Goal: Task Accomplishment & Management: Complete application form

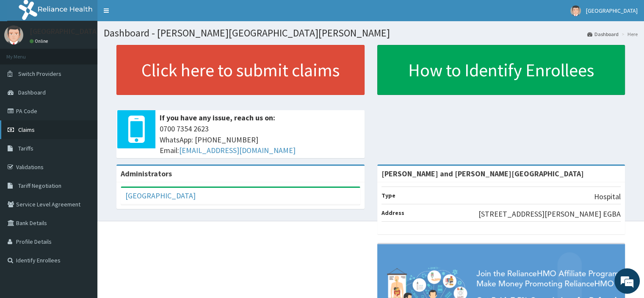
click at [26, 128] on span "Claims" at bounding box center [26, 130] width 17 height 8
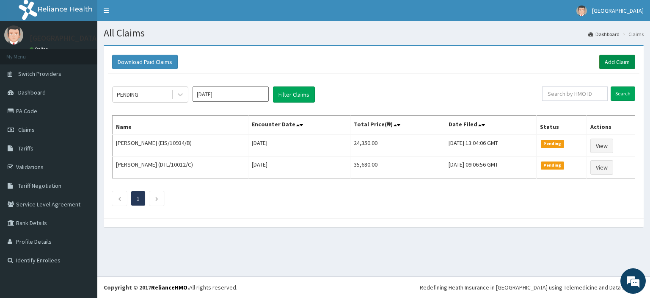
click at [620, 61] on link "Add Claim" at bounding box center [618, 62] width 36 height 14
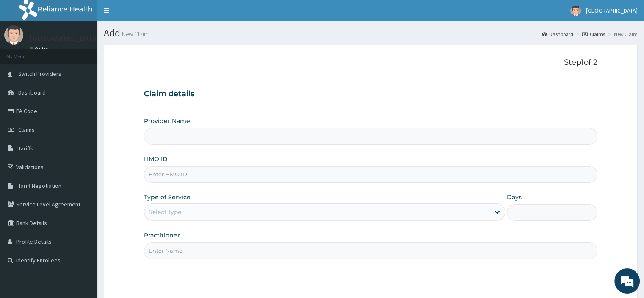
paste input "PEX/10004/A"
type input "PEX/10004/A"
type input "Peter and Grace Medical centre"
type input "PEX/10004/A"
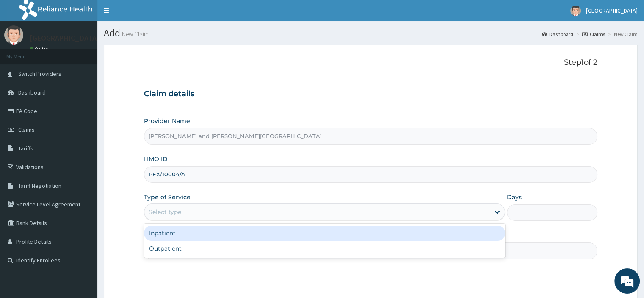
click at [186, 213] on div "Select type" at bounding box center [316, 212] width 345 height 14
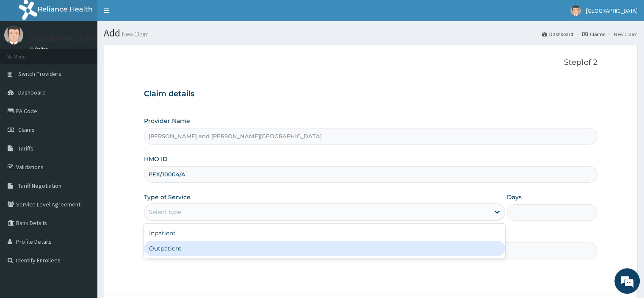
click at [185, 246] on div "Outpatient" at bounding box center [324, 248] width 361 height 15
type input "1"
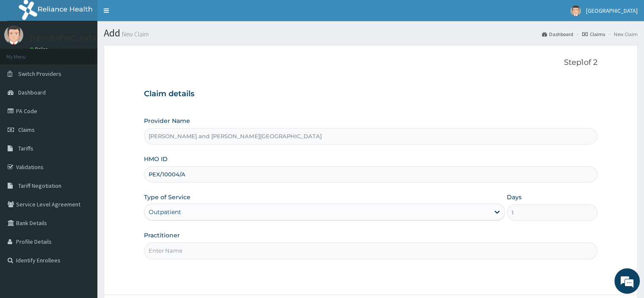
click at [163, 257] on input "Practitioner" at bounding box center [370, 250] width 453 height 17
type input "DR YAKUBU DELE"
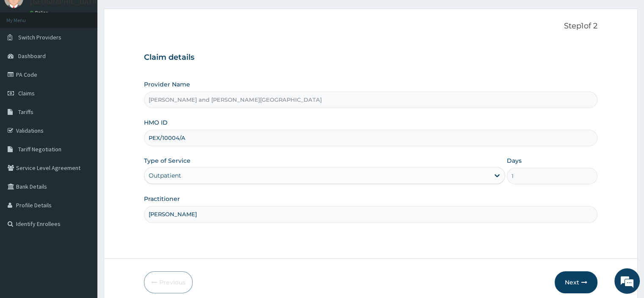
scroll to position [72, 0]
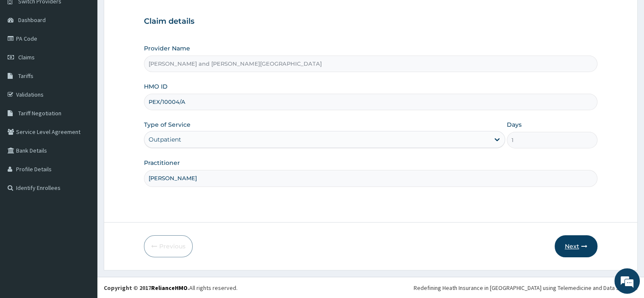
click at [578, 243] on button "Next" at bounding box center [576, 246] width 43 height 22
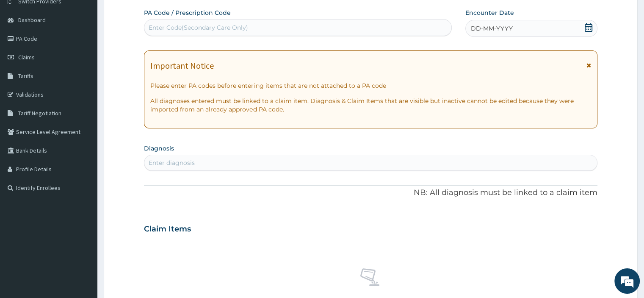
click at [590, 28] on icon at bounding box center [588, 27] width 8 height 8
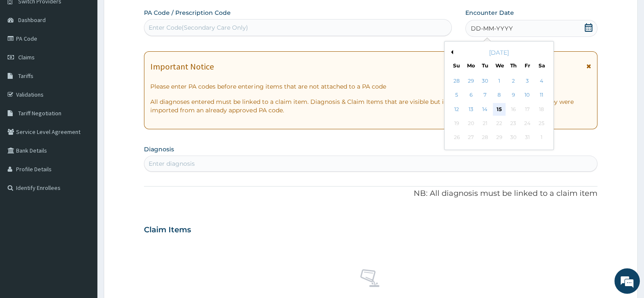
click at [503, 109] on div "15" at bounding box center [499, 109] width 13 height 13
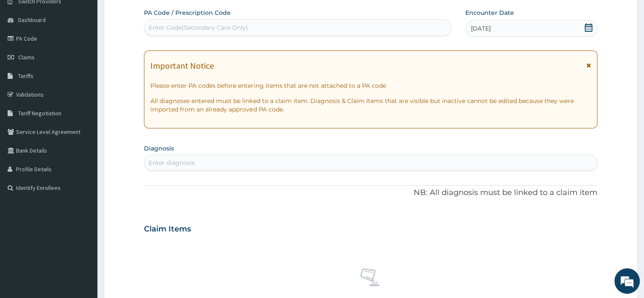
click at [169, 162] on div "Enter diagnosis" at bounding box center [172, 162] width 46 height 8
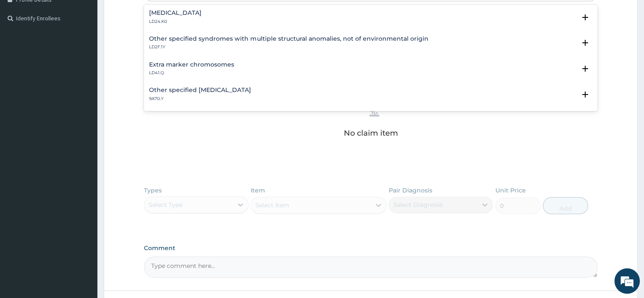
scroll to position [115, 0]
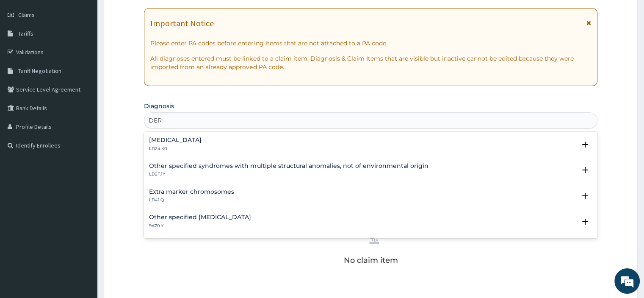
type input "DER"
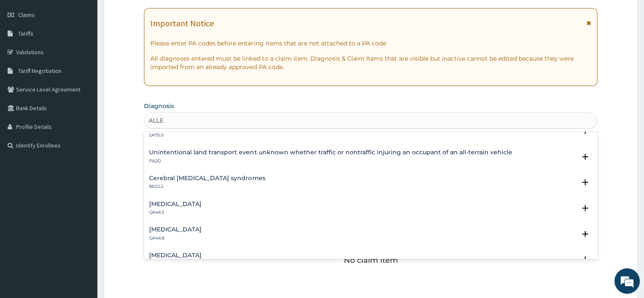
scroll to position [0, 0]
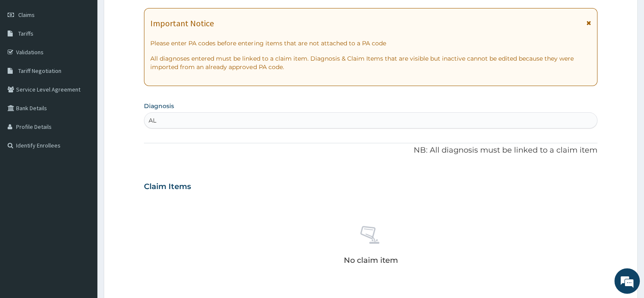
type input "A"
type input "DERMAT"
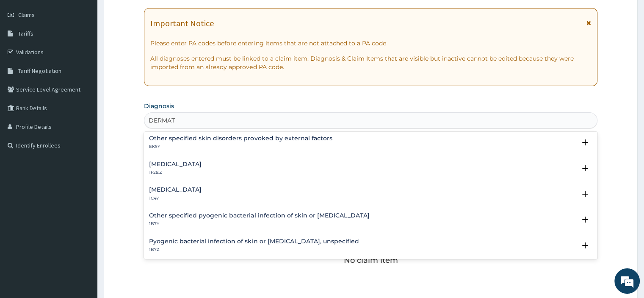
scroll to position [102, 0]
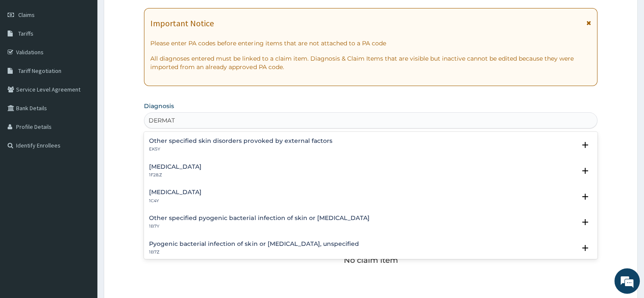
click at [202, 164] on h4 "Dermatophytosis, unspecified" at bounding box center [175, 166] width 53 height 6
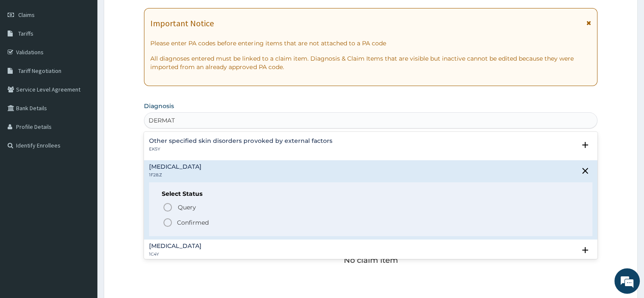
click at [166, 219] on icon "status option filled" at bounding box center [168, 222] width 10 height 10
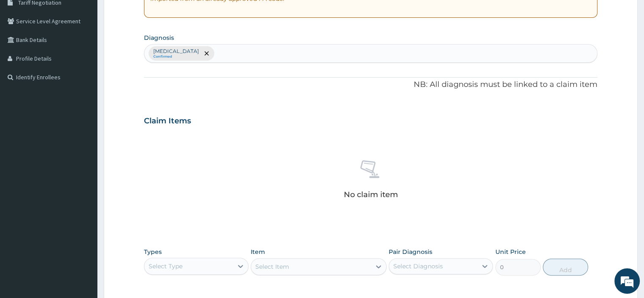
scroll to position [284, 0]
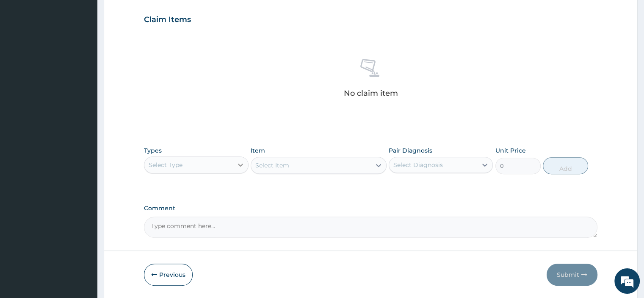
click at [244, 161] on icon at bounding box center [240, 165] width 8 height 8
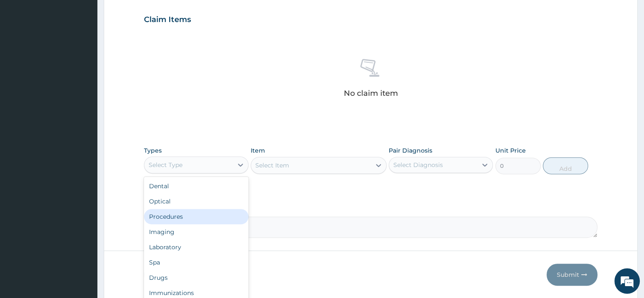
click at [197, 217] on div "Procedures" at bounding box center [196, 216] width 104 height 15
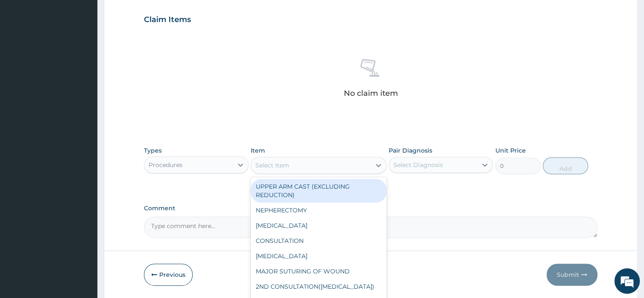
click at [293, 163] on div "Select Item" at bounding box center [311, 165] width 120 height 14
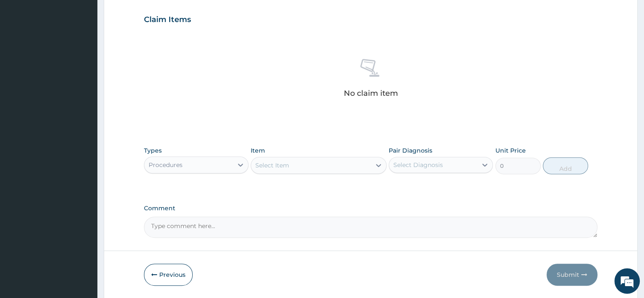
click at [293, 163] on div "Select Item" at bounding box center [311, 165] width 120 height 14
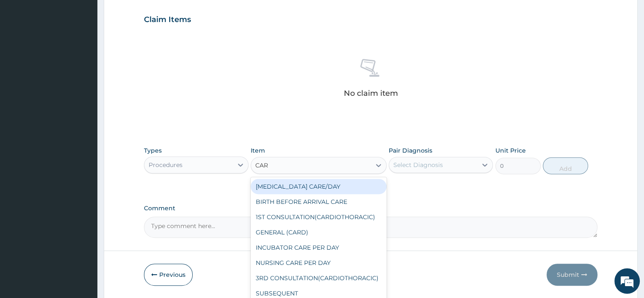
type input "CARD"
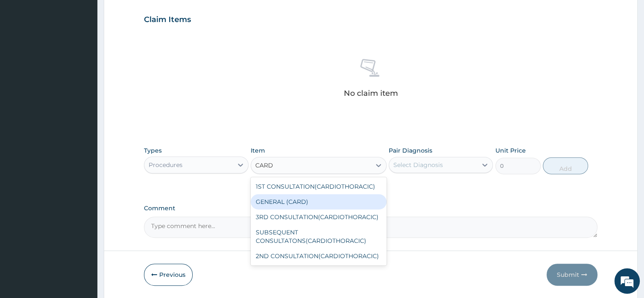
click at [312, 203] on div "GENERAL (CARD)" at bounding box center [319, 201] width 136 height 15
type input "500"
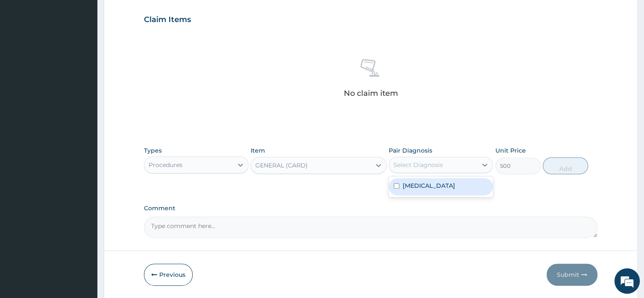
click at [448, 164] on div "Select Diagnosis" at bounding box center [433, 165] width 88 height 14
click at [440, 190] on label "Dermatophytosis, unspecified" at bounding box center [429, 185] width 53 height 8
checkbox input "true"
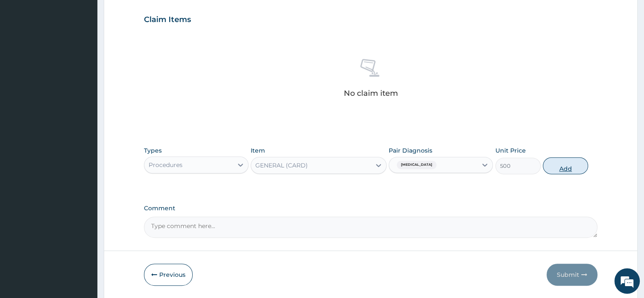
click at [570, 163] on button "Add" at bounding box center [565, 165] width 45 height 17
type input "0"
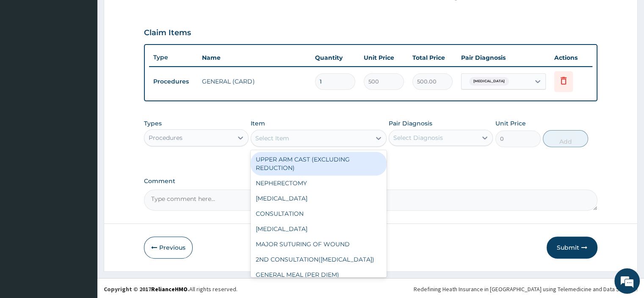
click at [296, 140] on div "Select Item" at bounding box center [311, 138] width 120 height 14
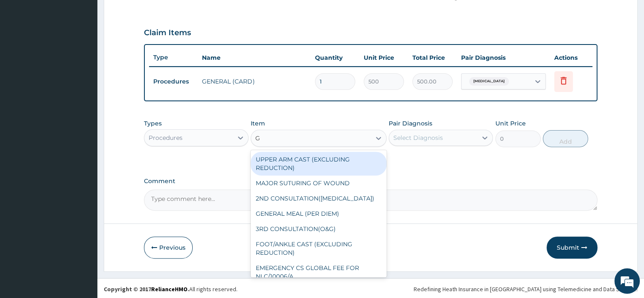
type input "GP"
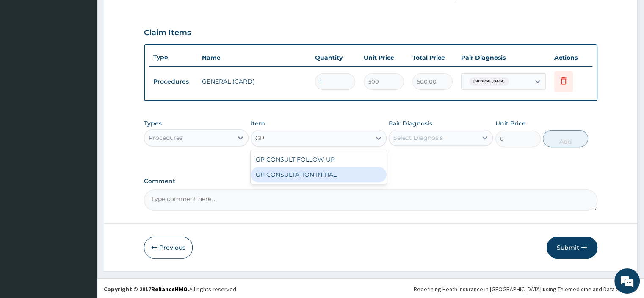
click at [324, 174] on div "GP CONSULTATION INITIAL" at bounding box center [319, 174] width 136 height 15
type input "2000"
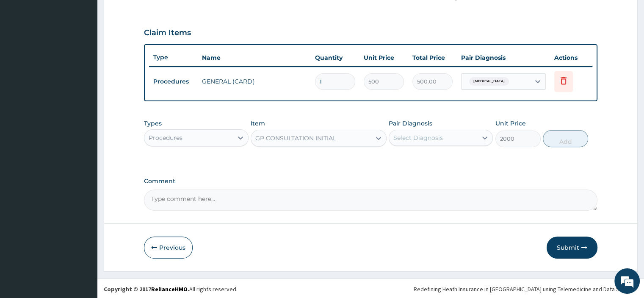
click at [459, 141] on div "Select Diagnosis" at bounding box center [433, 138] width 88 height 14
drag, startPoint x: 455, startPoint y: 161, endPoint x: 470, endPoint y: 150, distance: 18.7
click at [455, 159] on label "Dermatophytosis, unspecified" at bounding box center [429, 158] width 53 height 8
checkbox input "true"
click at [558, 136] on button "Add" at bounding box center [565, 138] width 45 height 17
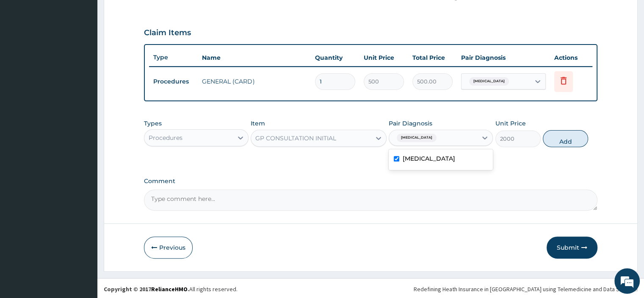
type input "0"
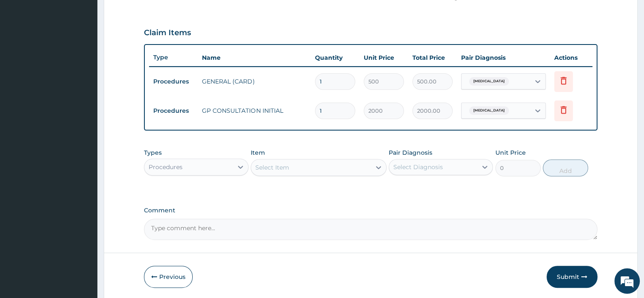
click at [179, 163] on div "Procedures" at bounding box center [166, 167] width 34 height 8
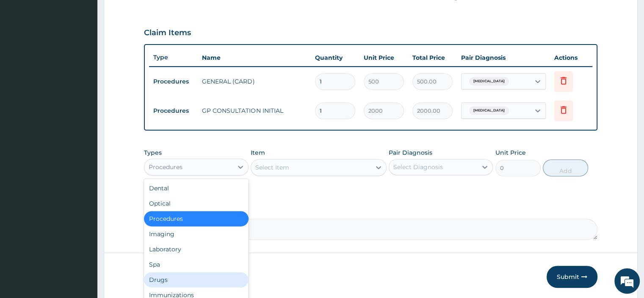
click at [169, 279] on div "Drugs" at bounding box center [196, 279] width 104 height 15
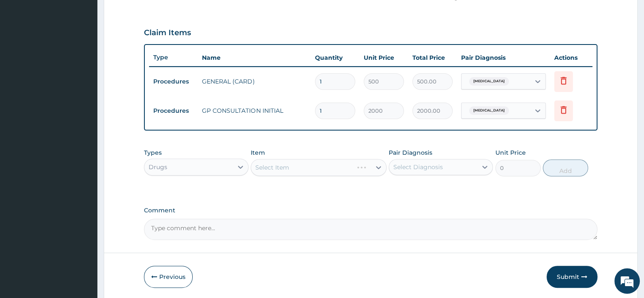
click at [275, 164] on div "Select Item" at bounding box center [319, 167] width 136 height 17
click at [273, 169] on div "Select Item" at bounding box center [319, 167] width 136 height 17
click at [327, 169] on div "Select Item" at bounding box center [319, 167] width 136 height 17
click at [305, 166] on div "Select Item" at bounding box center [319, 167] width 136 height 17
click at [282, 167] on div "Select Item" at bounding box center [272, 167] width 34 height 8
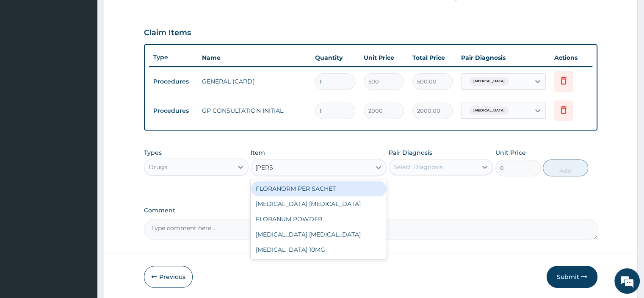
type input "LORAT"
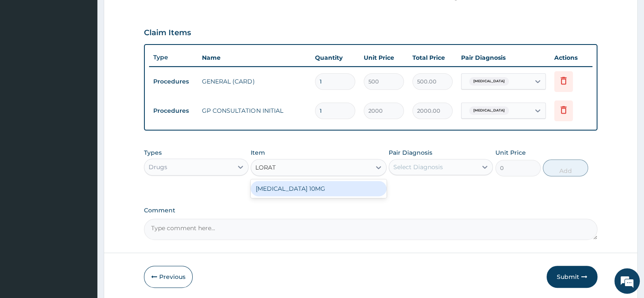
click at [313, 185] on div "LORATADINE 10MG" at bounding box center [319, 188] width 136 height 15
type input "30"
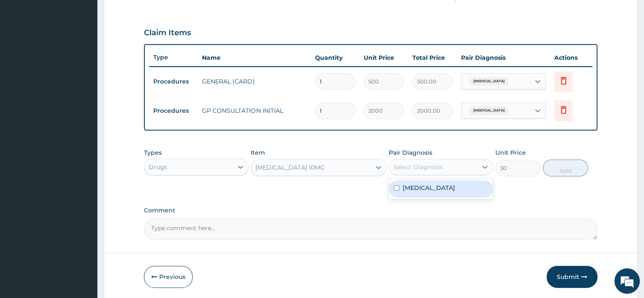
click at [440, 166] on div "Select Diagnosis" at bounding box center [418, 167] width 50 height 8
click at [427, 191] on label "Dermatophytosis, unspecified" at bounding box center [429, 187] width 53 height 8
checkbox input "true"
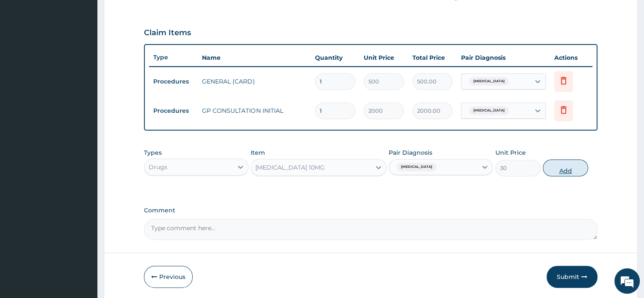
click at [564, 164] on button "Add" at bounding box center [565, 167] width 45 height 17
type input "0"
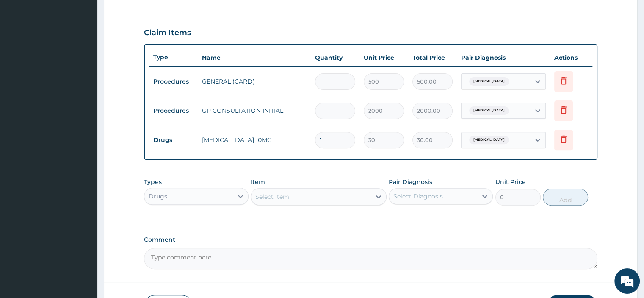
type input "0.00"
type input "5"
type input "150.00"
type input "5"
click at [277, 195] on div "Select Item" at bounding box center [272, 196] width 34 height 8
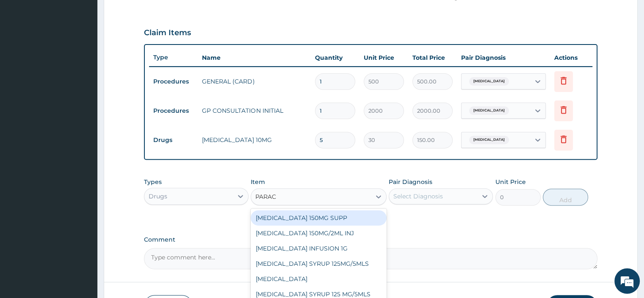
type input "PARACE"
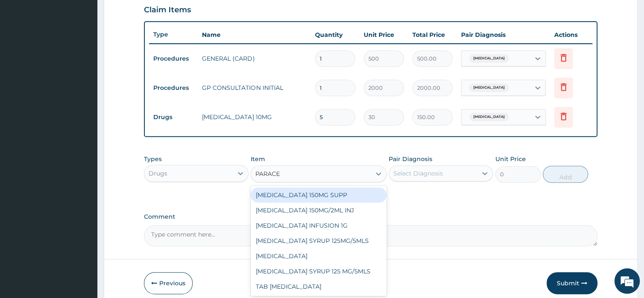
scroll to position [329, 0]
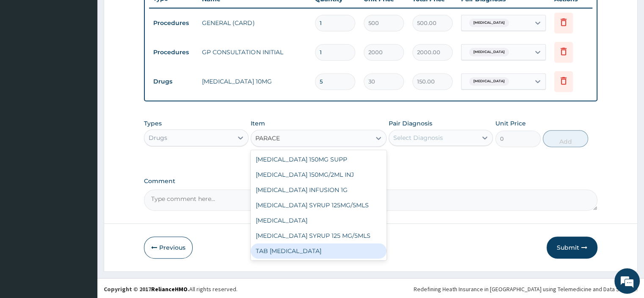
click at [304, 253] on div "TAB PARACETAMOL" at bounding box center [319, 250] width 136 height 15
type input "15"
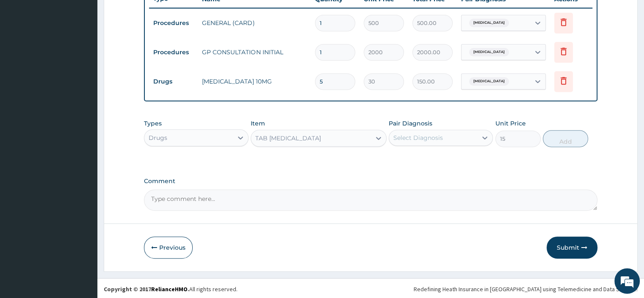
click at [425, 127] on div "Pair Diagnosis Select Diagnosis" at bounding box center [441, 133] width 104 height 28
click at [426, 131] on div "Select Diagnosis" at bounding box center [433, 138] width 88 height 14
click at [434, 161] on label "Dermatophytosis, unspecified" at bounding box center [429, 158] width 53 height 8
checkbox input "true"
click at [583, 130] on button "Add" at bounding box center [565, 138] width 45 height 17
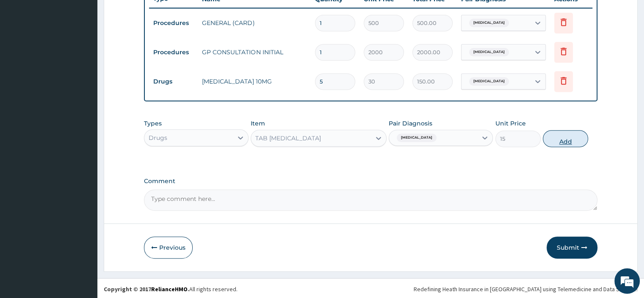
type input "0"
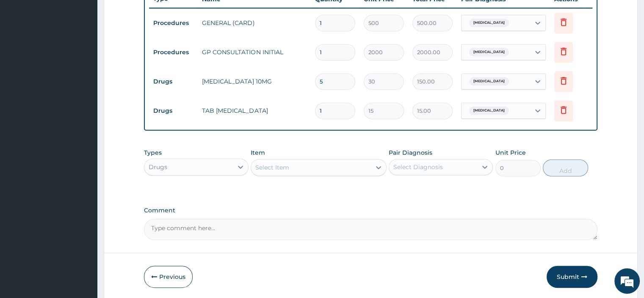
type input "18"
type input "270.00"
type input "18"
click at [273, 165] on div "Select Item" at bounding box center [272, 167] width 34 height 8
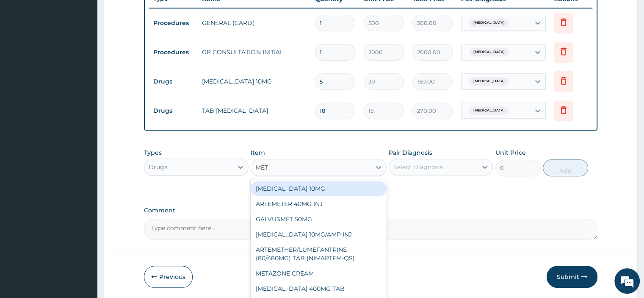
type input "META"
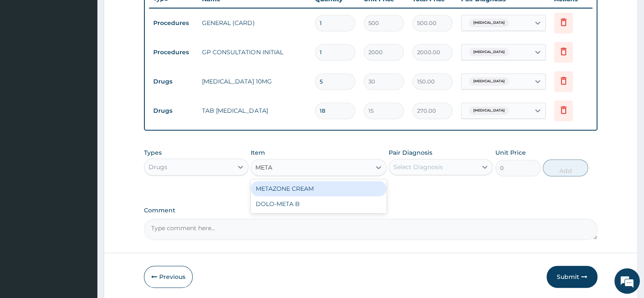
click at [313, 184] on div "METAZONE CREAM" at bounding box center [319, 188] width 136 height 15
type input "500"
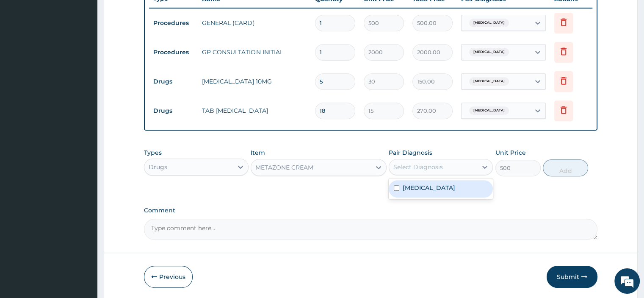
click at [453, 162] on div "Select Diagnosis" at bounding box center [433, 167] width 88 height 14
drag, startPoint x: 443, startPoint y: 196, endPoint x: 520, endPoint y: 166, distance: 83.3
click at [443, 192] on label "Dermatophytosis, unspecified" at bounding box center [429, 187] width 53 height 8
checkbox input "true"
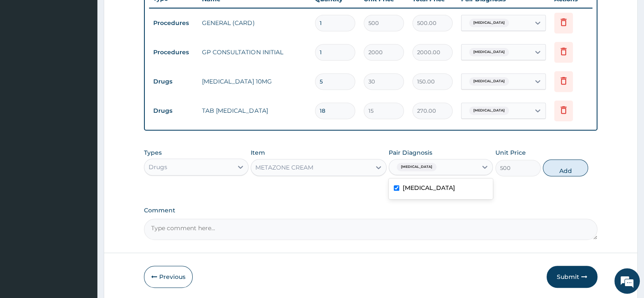
click at [576, 170] on button "Add" at bounding box center [565, 167] width 45 height 17
type input "0"
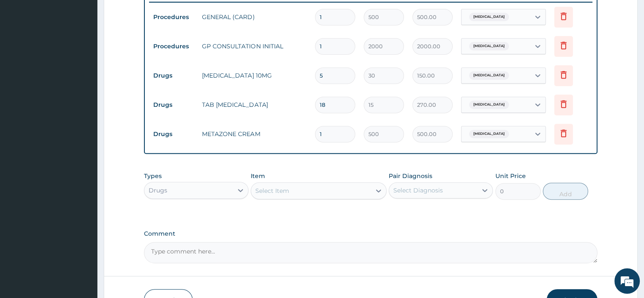
scroll to position [388, 0]
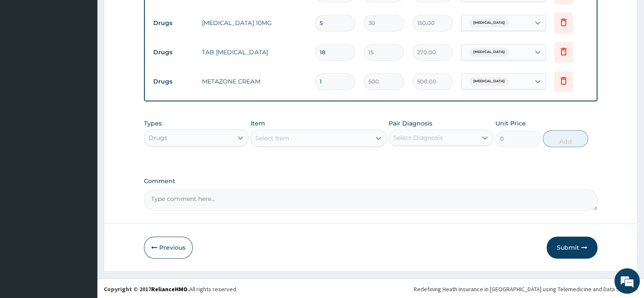
drag, startPoint x: 571, startPoint y: 242, endPoint x: 564, endPoint y: 233, distance: 11.4
click at [569, 238] on button "Submit" at bounding box center [572, 247] width 51 height 22
